Goal: Task Accomplishment & Management: Use online tool/utility

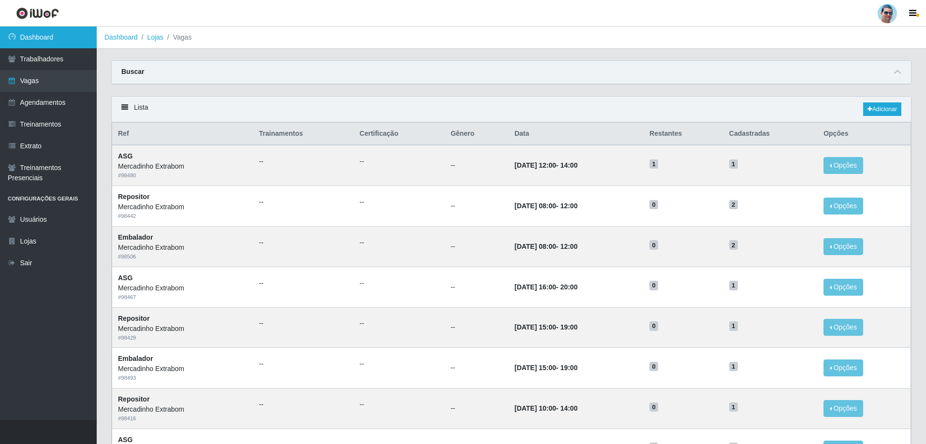
click at [39, 30] on link "Dashboard" at bounding box center [48, 38] width 97 height 22
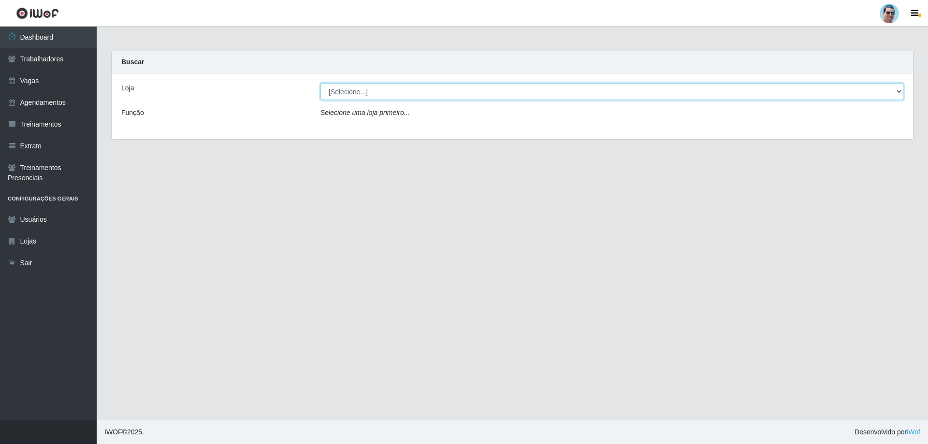
click at [343, 94] on select "[Selecione...] Mercadinho Extrabom" at bounding box center [611, 91] width 583 height 17
select select "175"
click at [320, 83] on select "[Selecione...] Mercadinho Extrabom" at bounding box center [611, 91] width 583 height 17
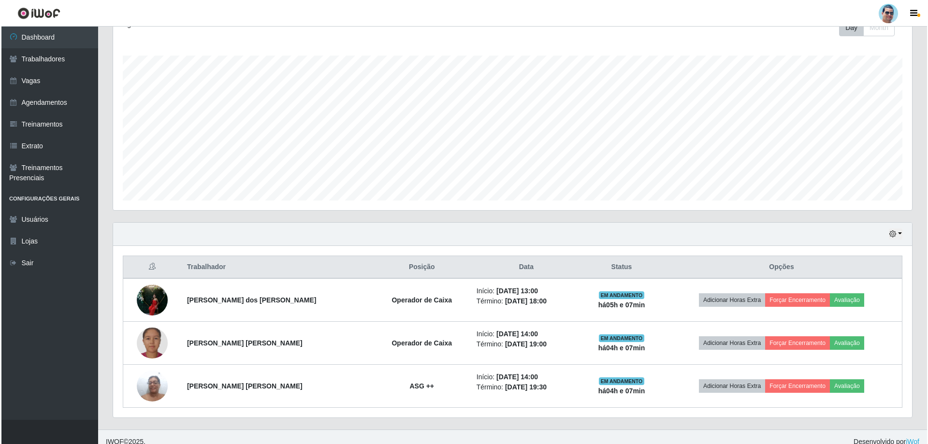
scroll to position [155, 0]
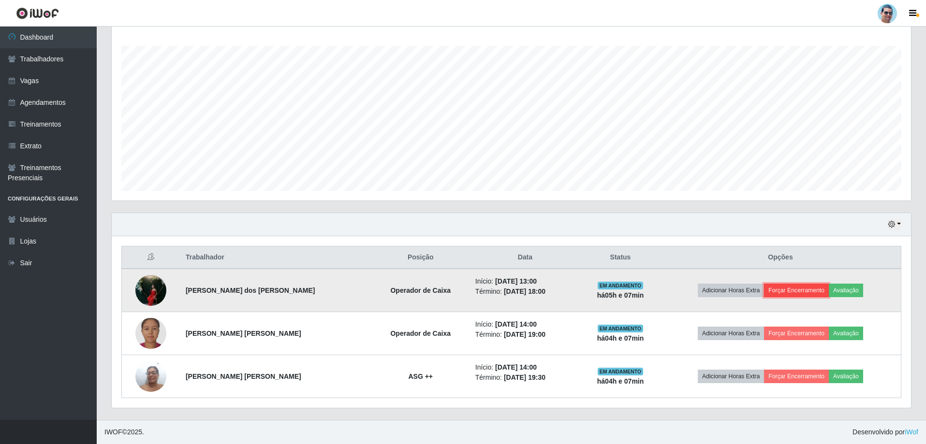
click at [363, 284] on button "Forçar Encerramento" at bounding box center [796, 291] width 65 height 14
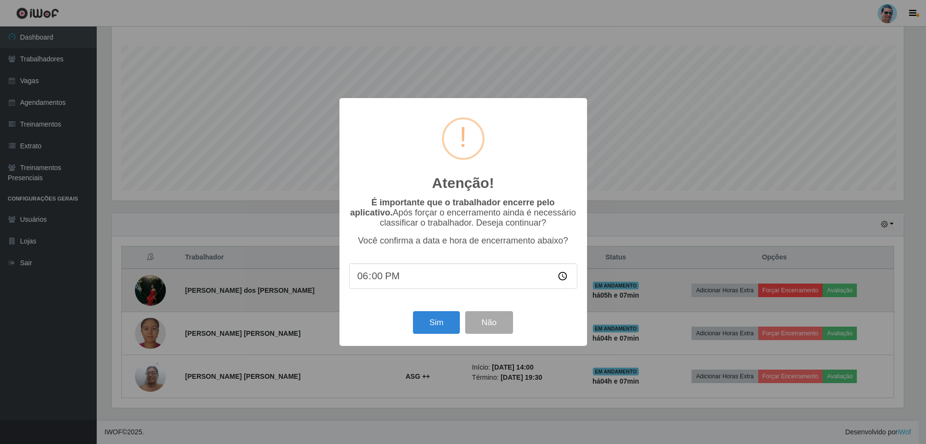
scroll to position [201, 794]
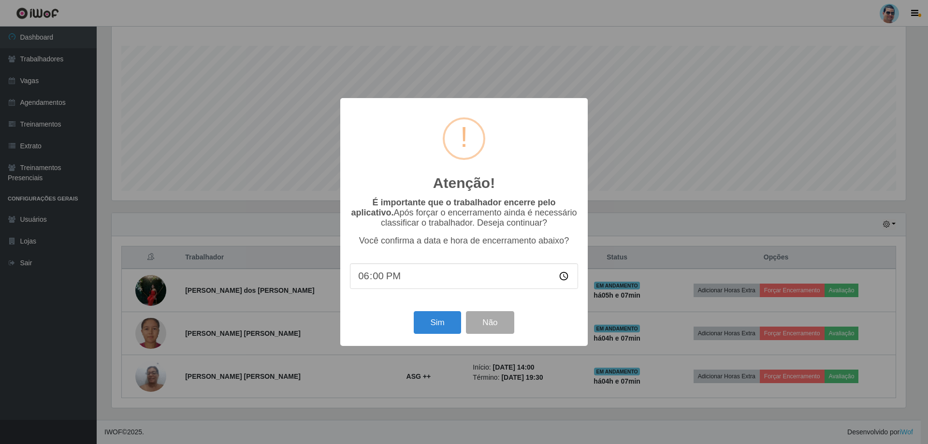
click at [363, 278] on input "18:00" at bounding box center [464, 276] width 228 height 26
type input "18:01"
click at [363, 289] on button "Sim" at bounding box center [437, 322] width 47 height 23
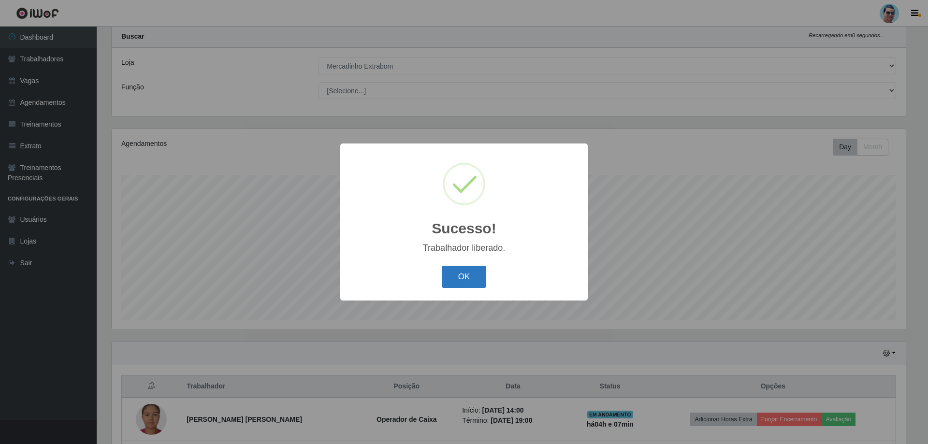
click at [363, 266] on button "OK" at bounding box center [464, 277] width 45 height 23
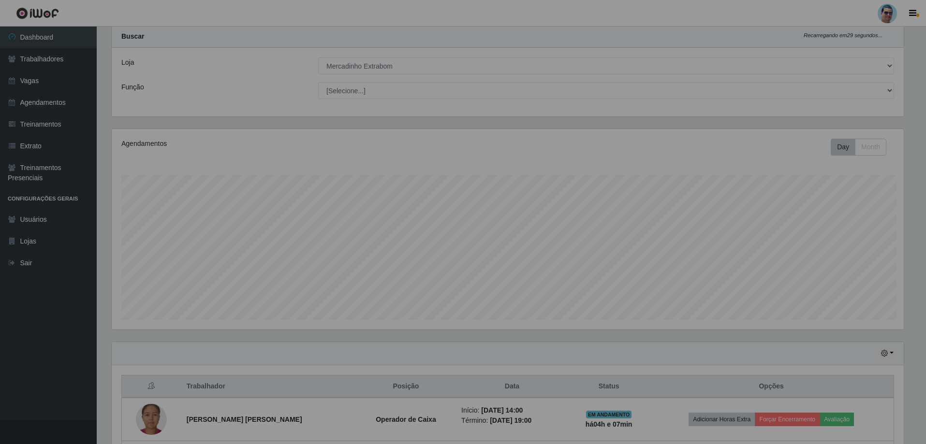
scroll to position [201, 799]
